Goal: Transaction & Acquisition: Download file/media

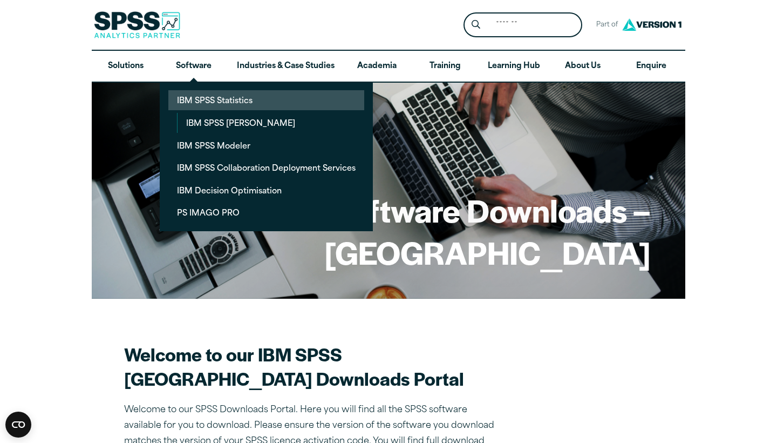
click at [199, 97] on link "IBM SPSS Statistics" at bounding box center [266, 100] width 196 height 20
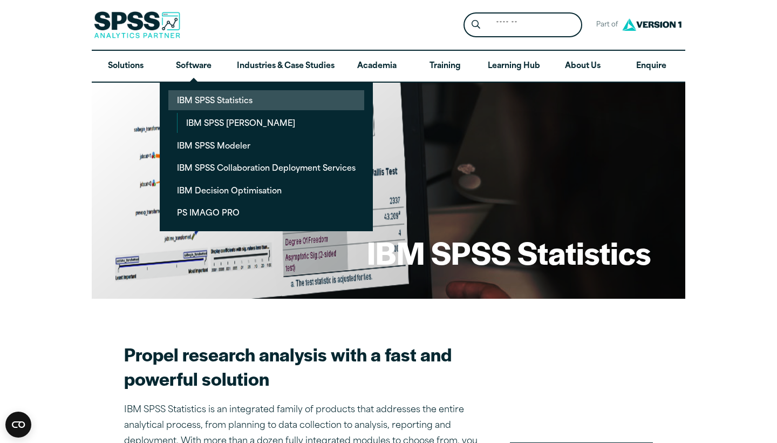
click at [198, 98] on link "IBM SPSS Statistics" at bounding box center [266, 100] width 196 height 20
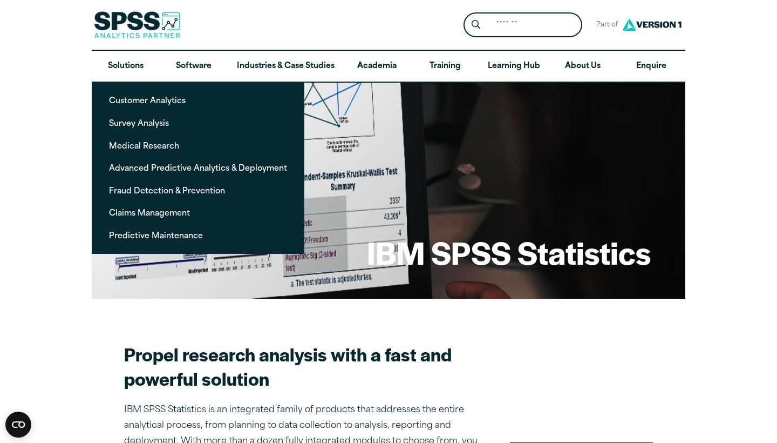
click at [141, 33] on img at bounding box center [137, 24] width 86 height 27
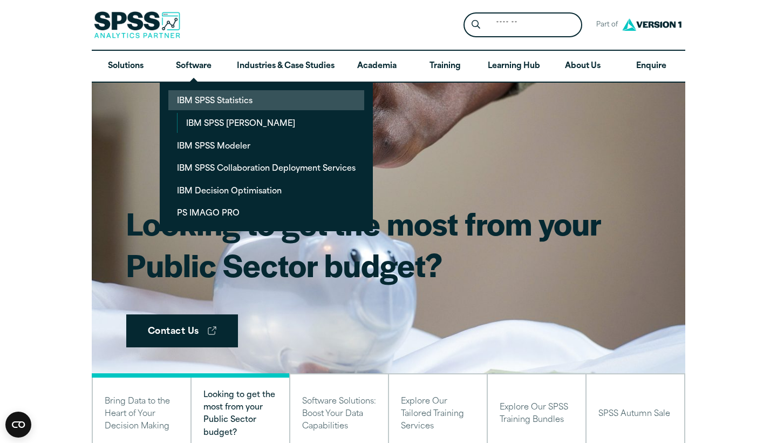
click at [213, 99] on link "IBM SPSS Statistics" at bounding box center [266, 100] width 196 height 20
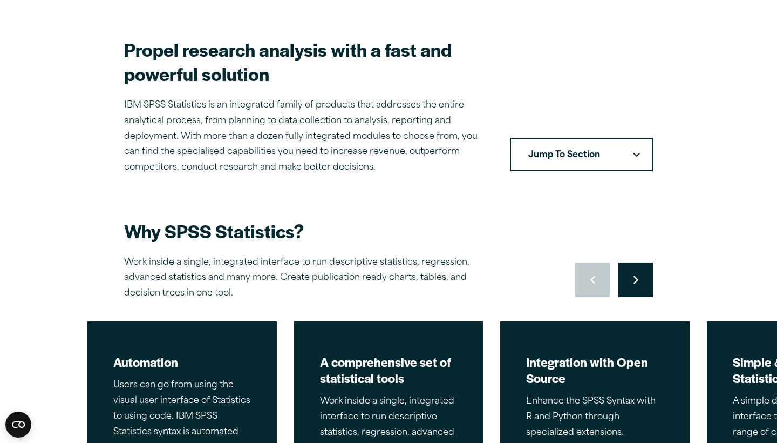
scroll to position [305, 0]
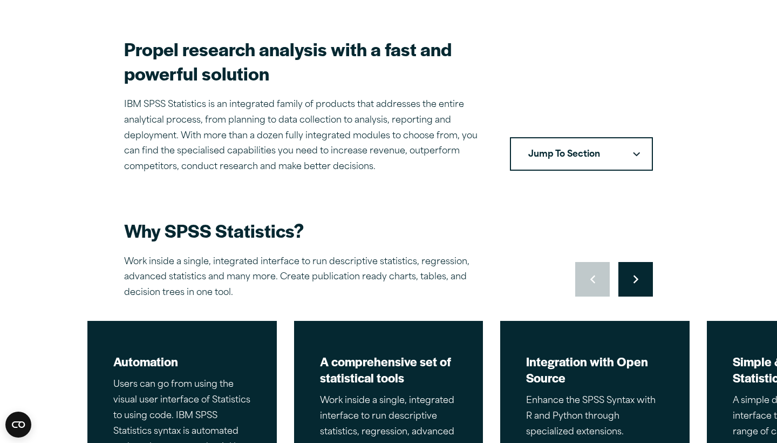
click at [643, 150] on button "Jump To Section" at bounding box center [581, 153] width 143 height 33
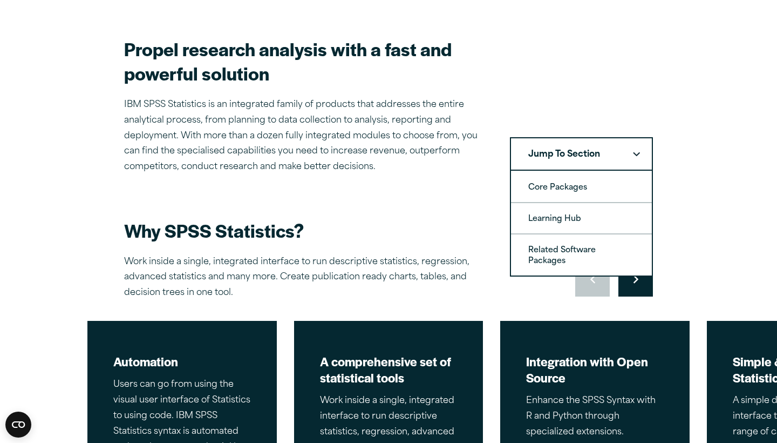
click at [439, 224] on h2 "Why SPSS Statistics?" at bounding box center [313, 230] width 378 height 24
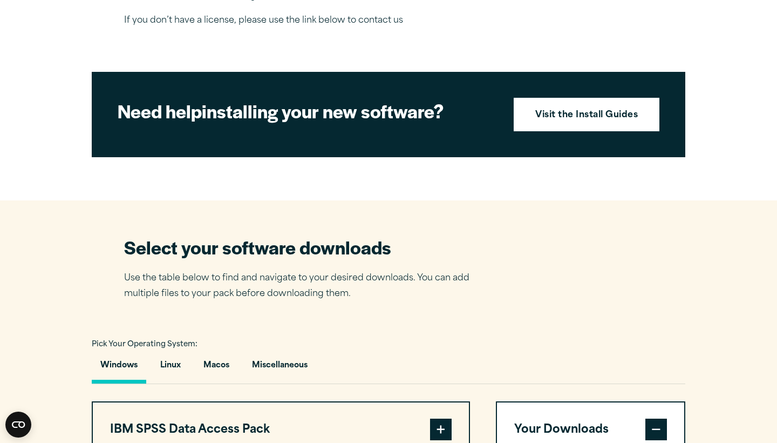
scroll to position [694, 0]
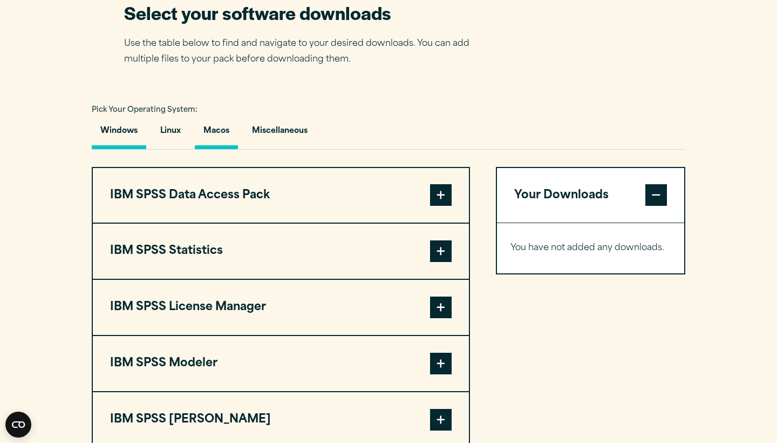
click at [232, 149] on button "Macos" at bounding box center [216, 133] width 43 height 31
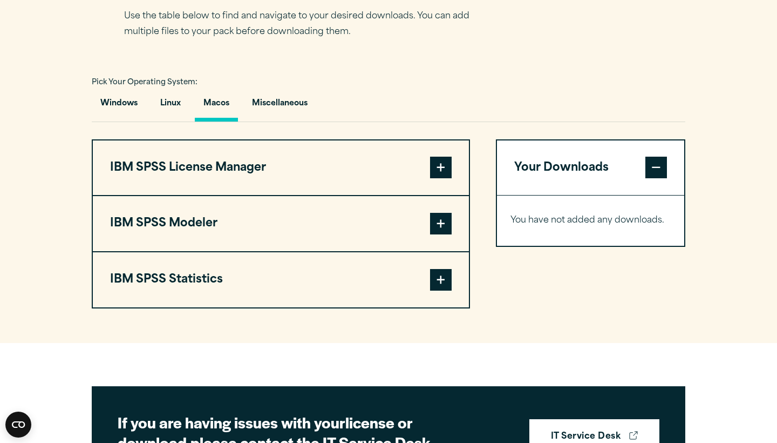
click at [281, 284] on button "IBM SPSS Statistics" at bounding box center [281, 279] width 376 height 55
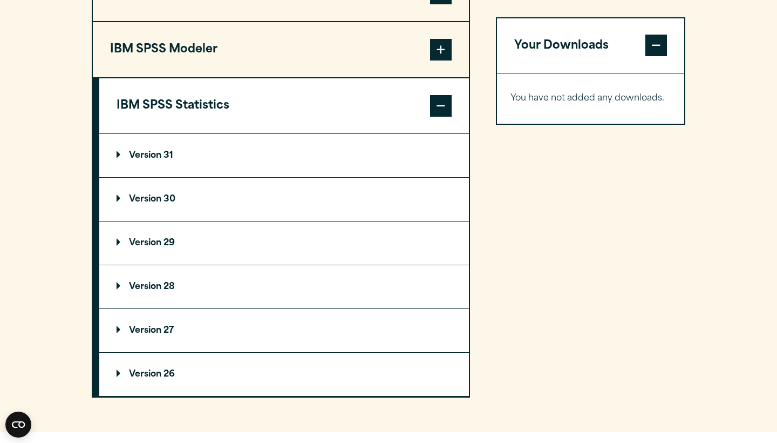
scroll to position [896, 0]
click at [271, 220] on summary "Version 30" at bounding box center [284, 198] width 370 height 43
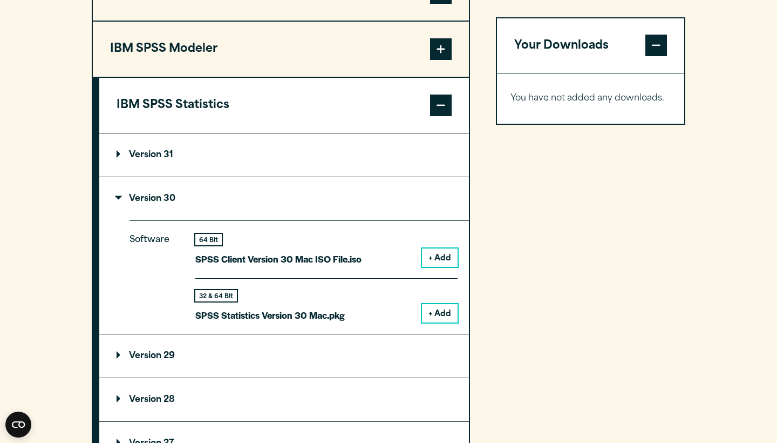
click at [431, 322] on button "+ Add" at bounding box center [440, 313] width 36 height 18
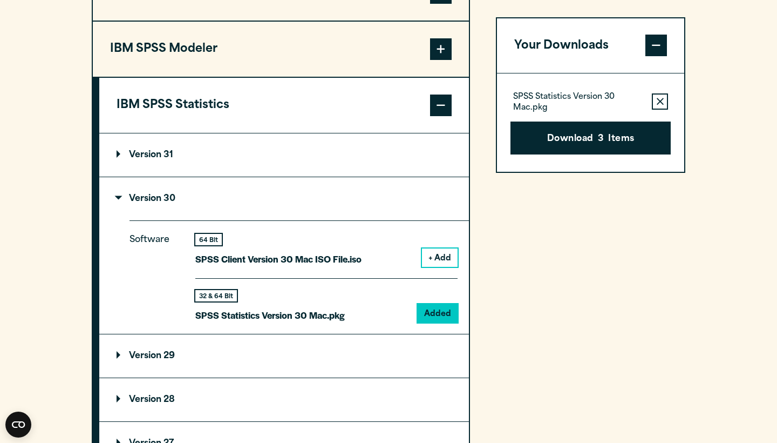
click at [607, 129] on button "Download 3 Items" at bounding box center [591, 137] width 160 height 33
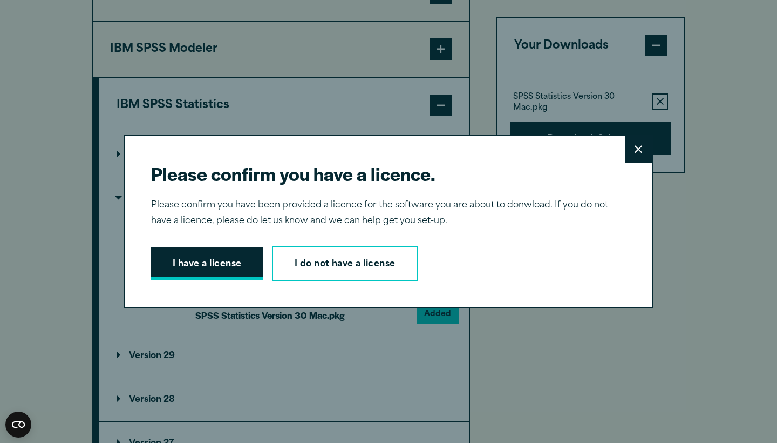
click at [234, 268] on button "I have a license" at bounding box center [207, 263] width 112 height 33
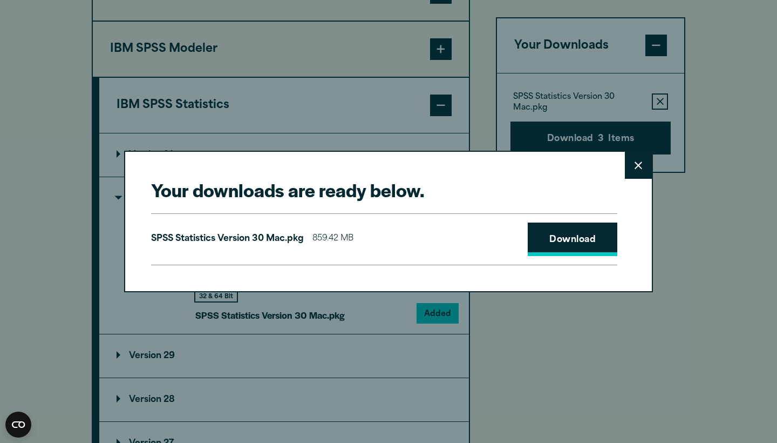
click at [551, 233] on link "Download" at bounding box center [573, 238] width 90 height 33
